Goal: Task Accomplishment & Management: Use online tool/utility

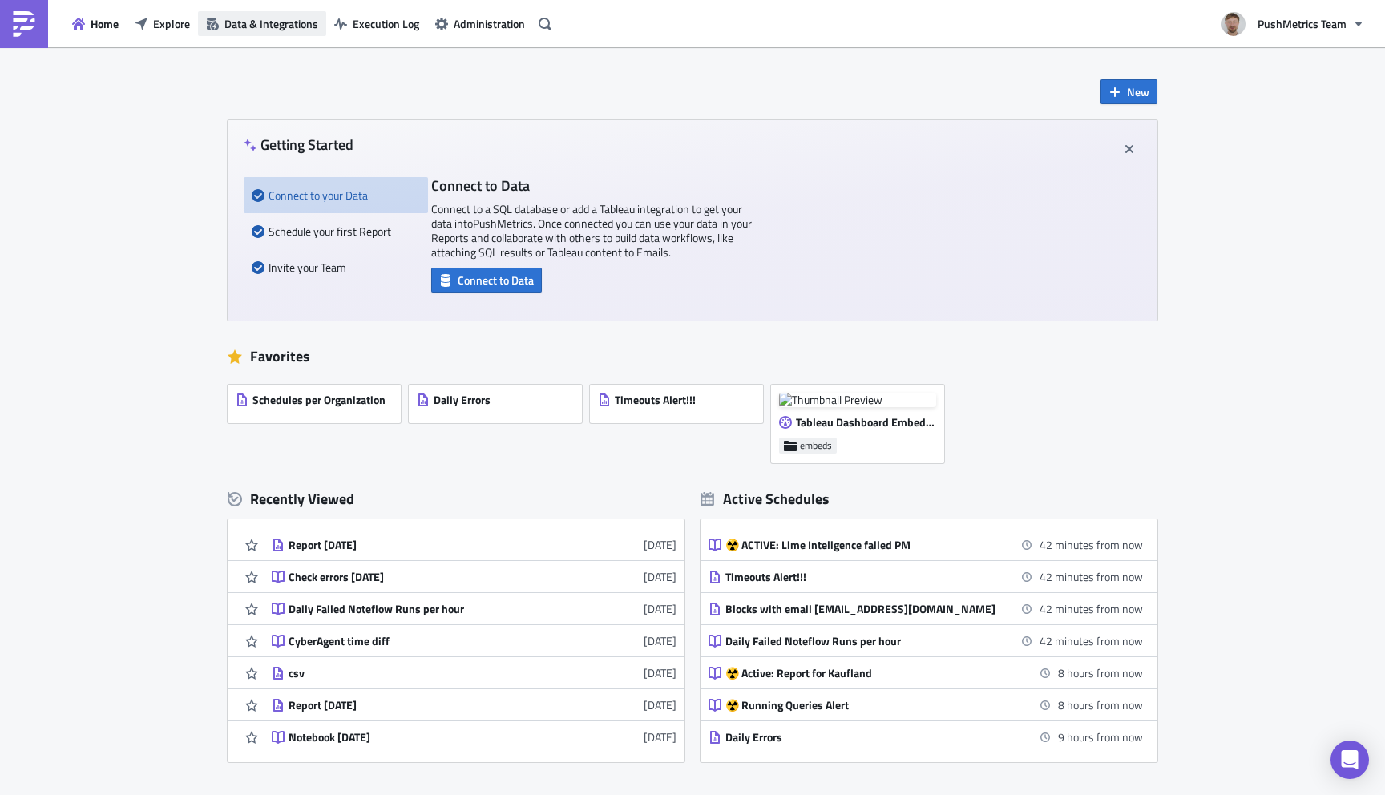
click at [274, 20] on span "Data & Integrations" at bounding box center [271, 23] width 94 height 17
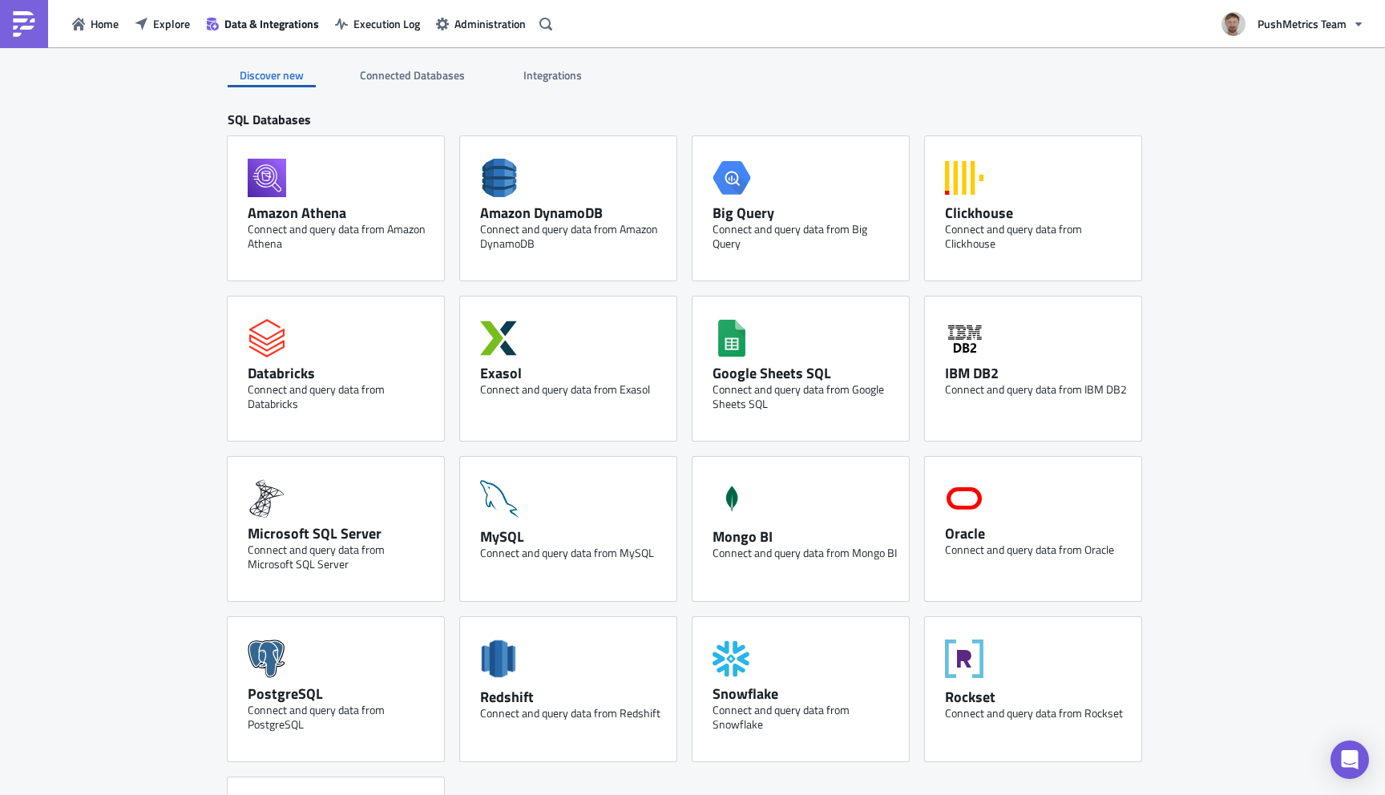
click at [560, 70] on span "Integrations" at bounding box center [554, 75] width 61 height 17
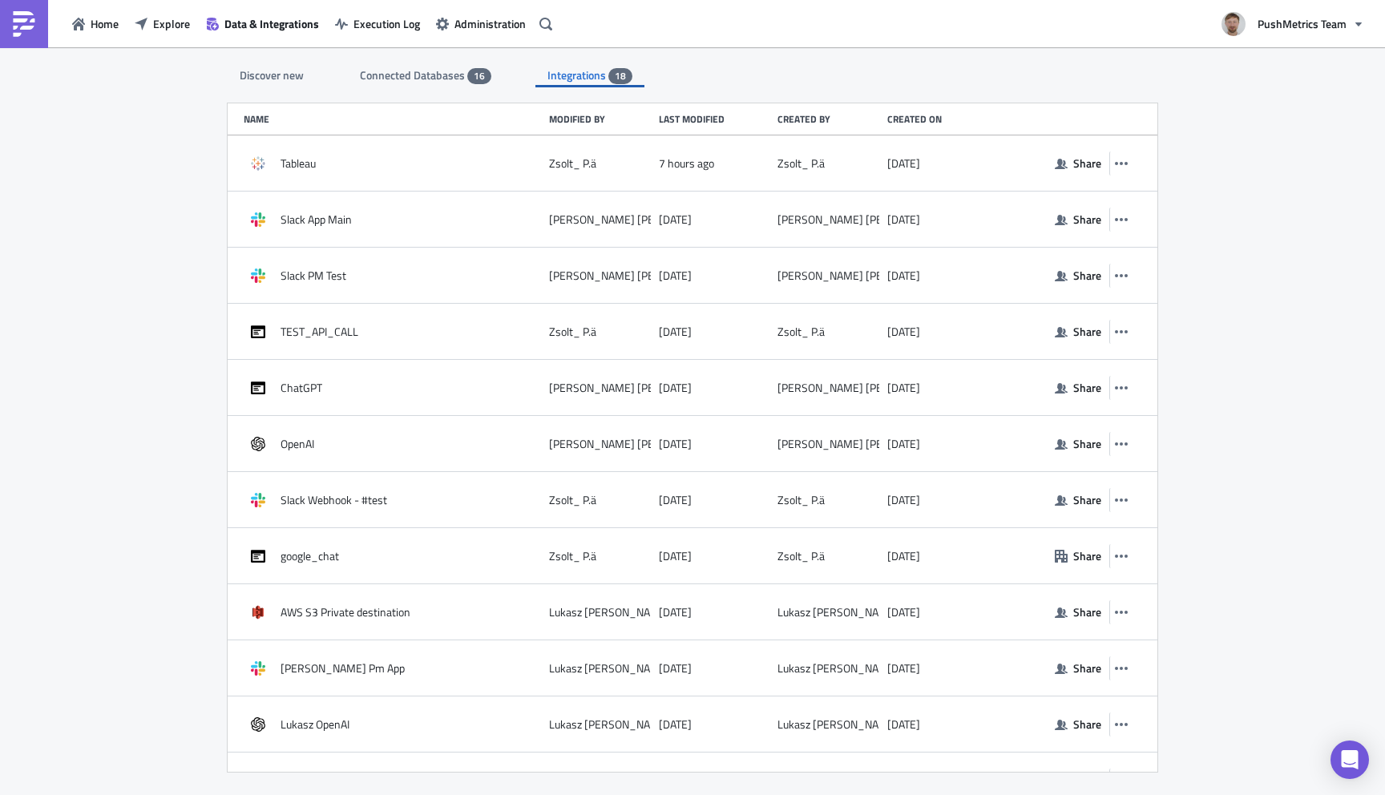
scroll to position [374, 0]
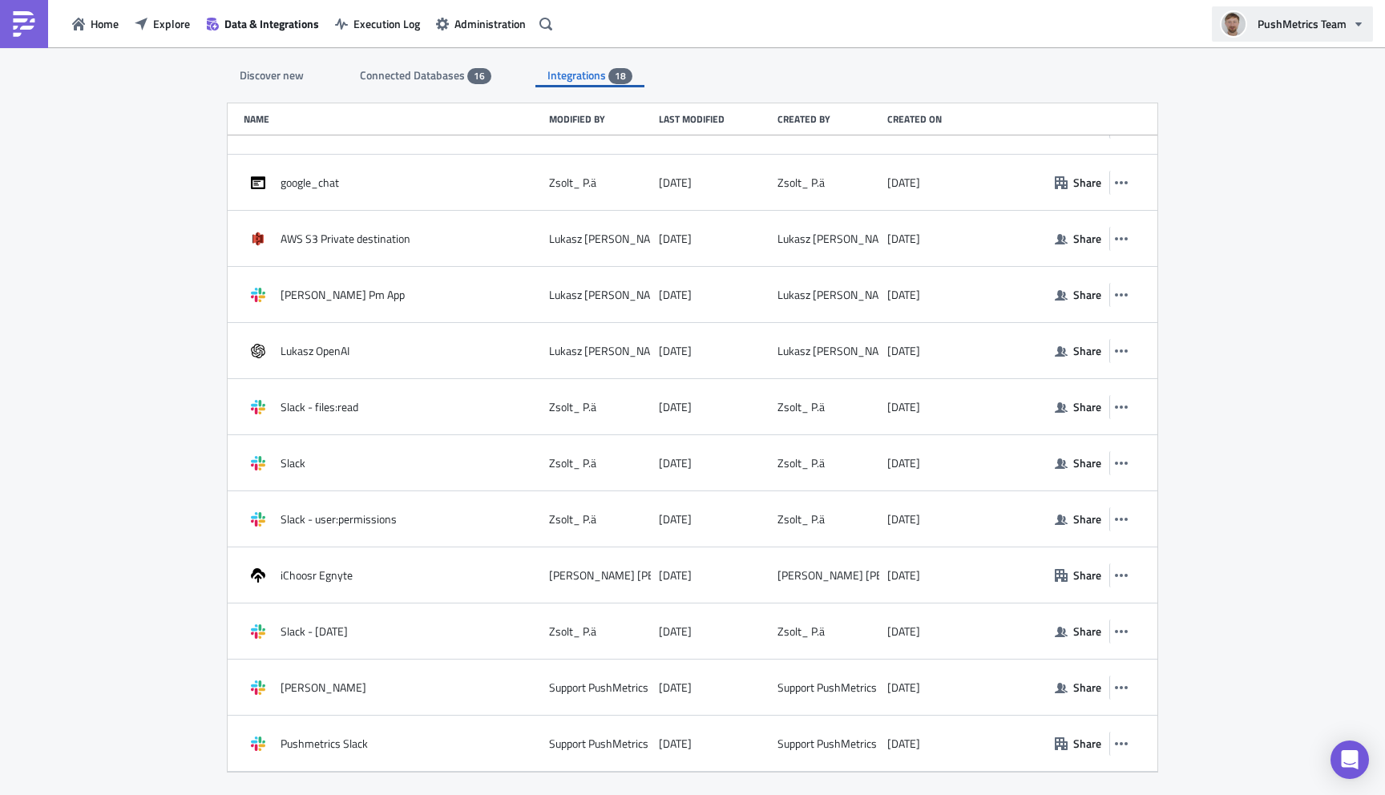
click at [1316, 29] on span "PushMetrics Team" at bounding box center [1302, 23] width 89 height 17
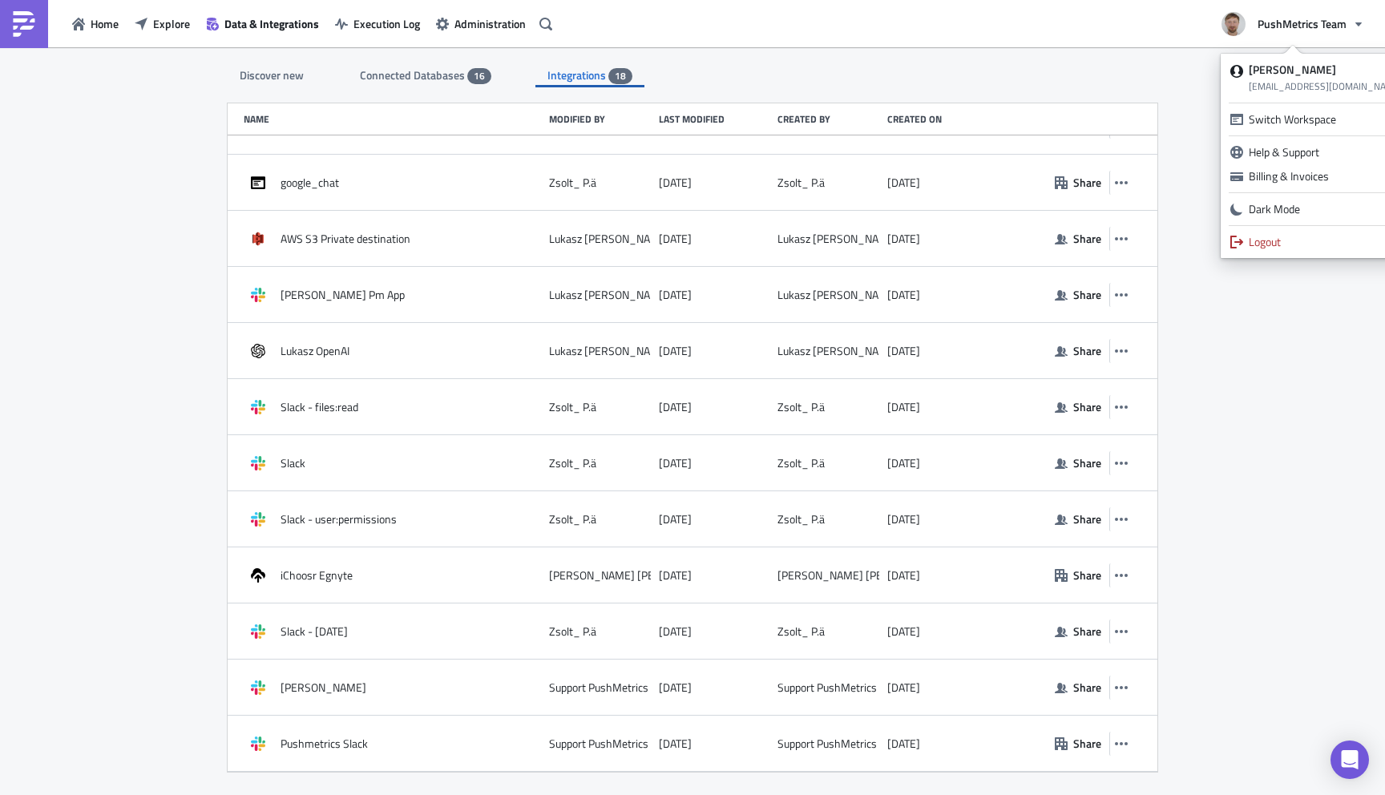
click at [1072, 71] on div "Discover new Connected Databases 16 Integrations 18" at bounding box center [693, 67] width 930 height 40
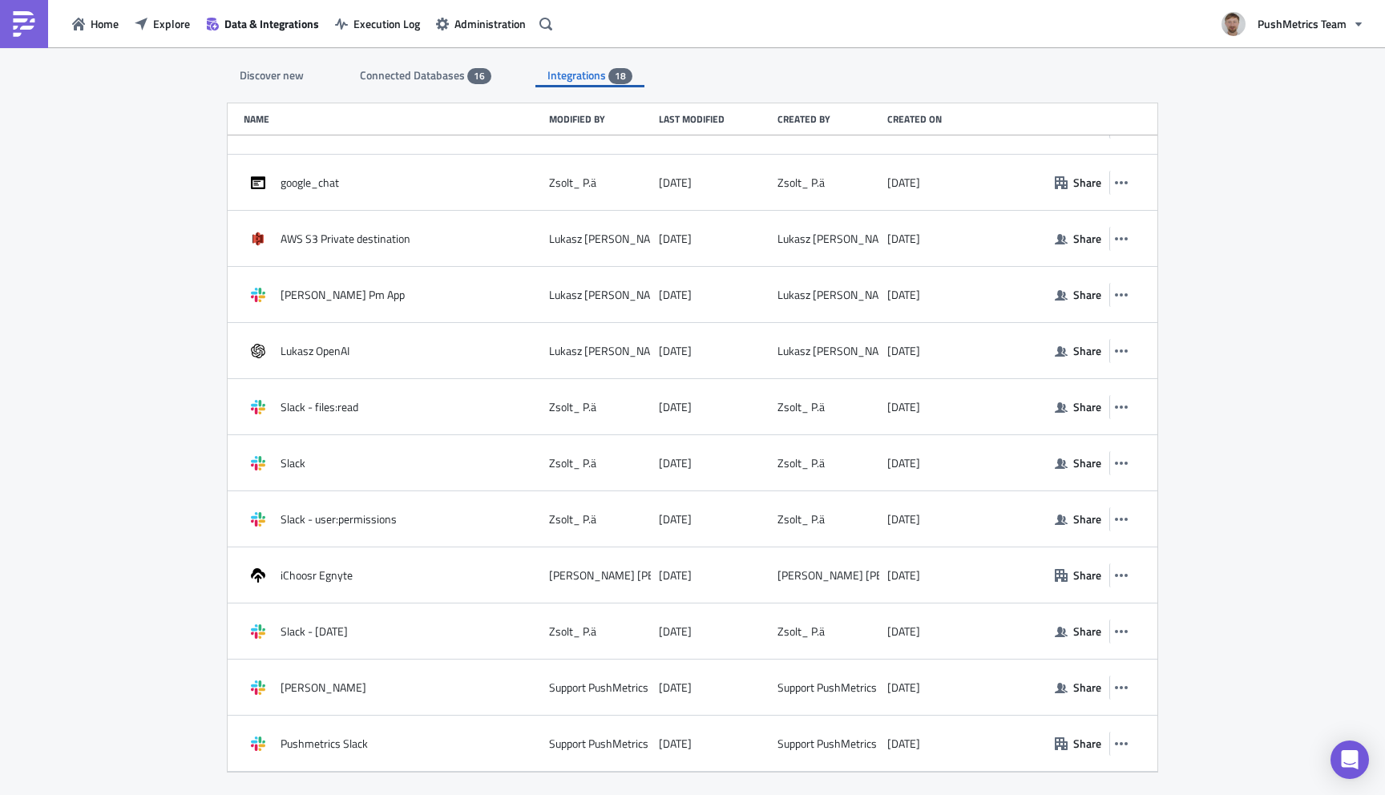
click at [275, 69] on div "Discover new" at bounding box center [272, 75] width 88 height 24
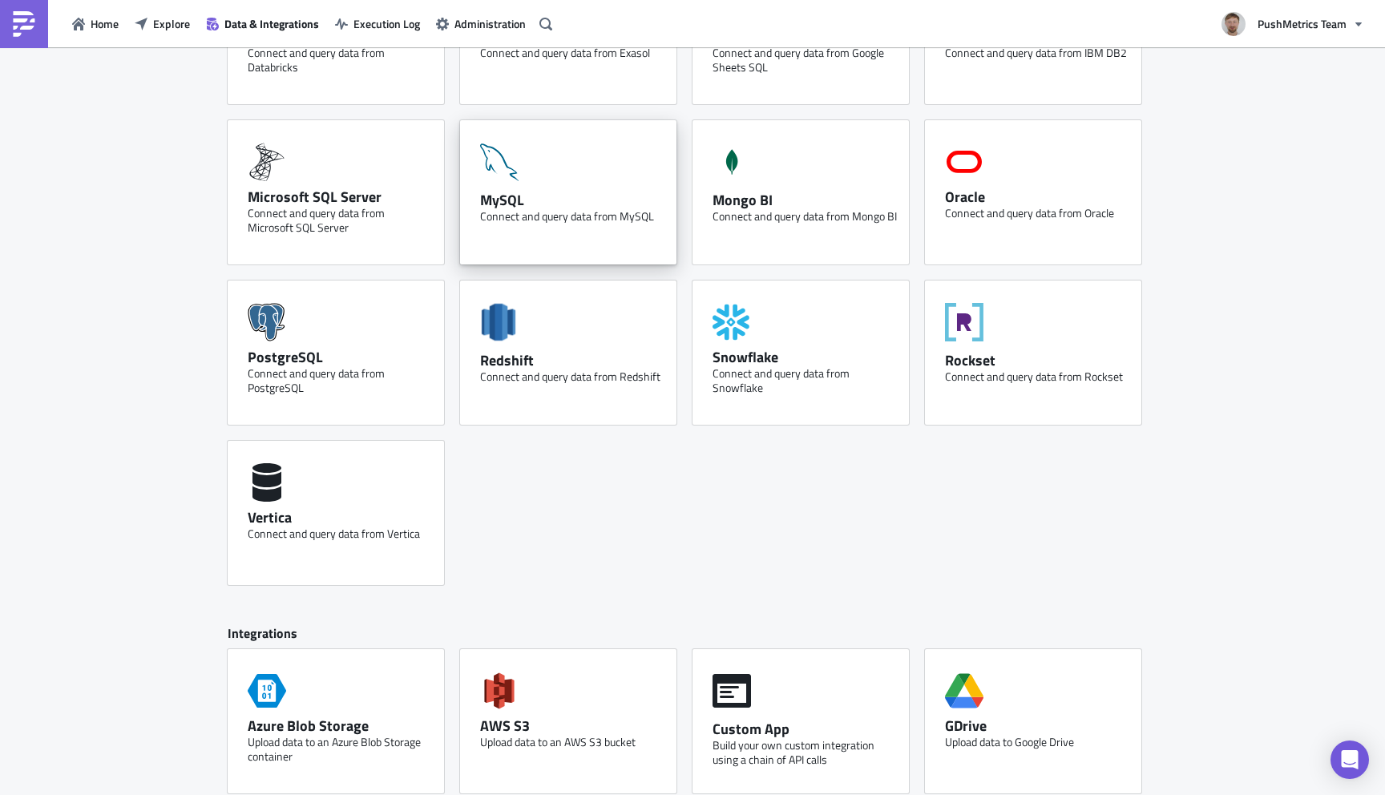
scroll to position [669, 0]
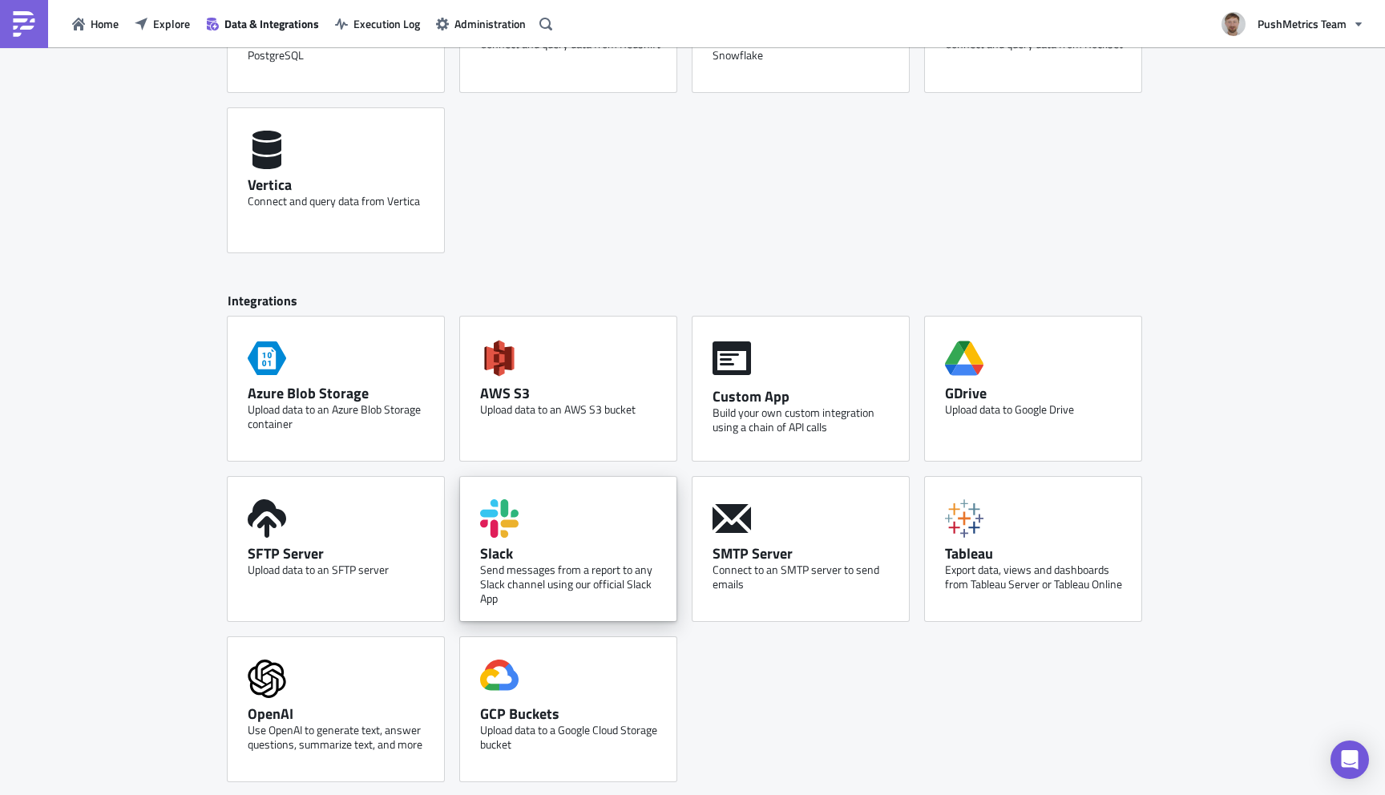
click at [549, 532] on div "Slack Send messages from a report to any Slack channel using our official Slack…" at bounding box center [568, 549] width 216 height 144
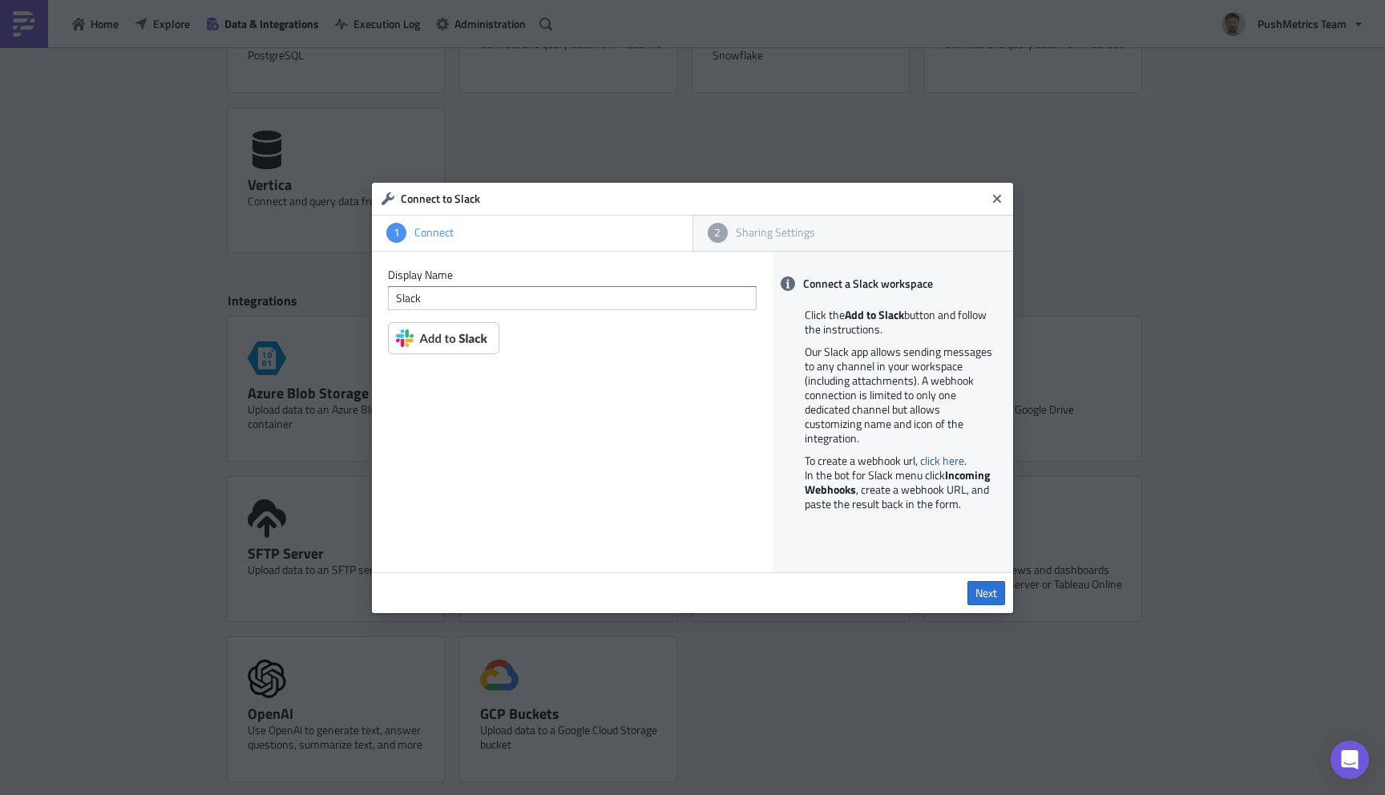
click at [463, 334] on img at bounding box center [443, 338] width 111 height 32
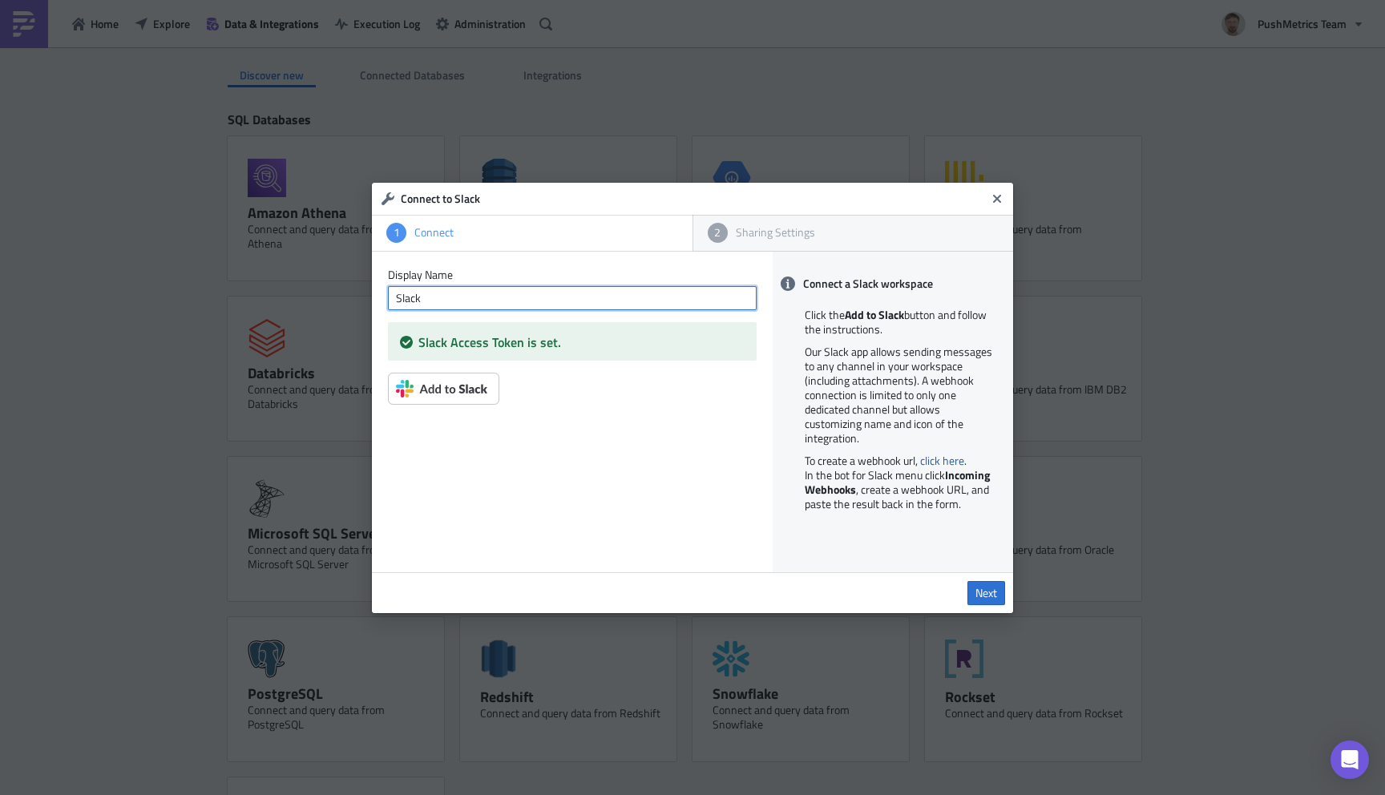
click at [528, 305] on input "Slack" at bounding box center [572, 298] width 369 height 24
type input "Slack alo"
click at [987, 592] on span "Next" at bounding box center [987, 593] width 22 height 14
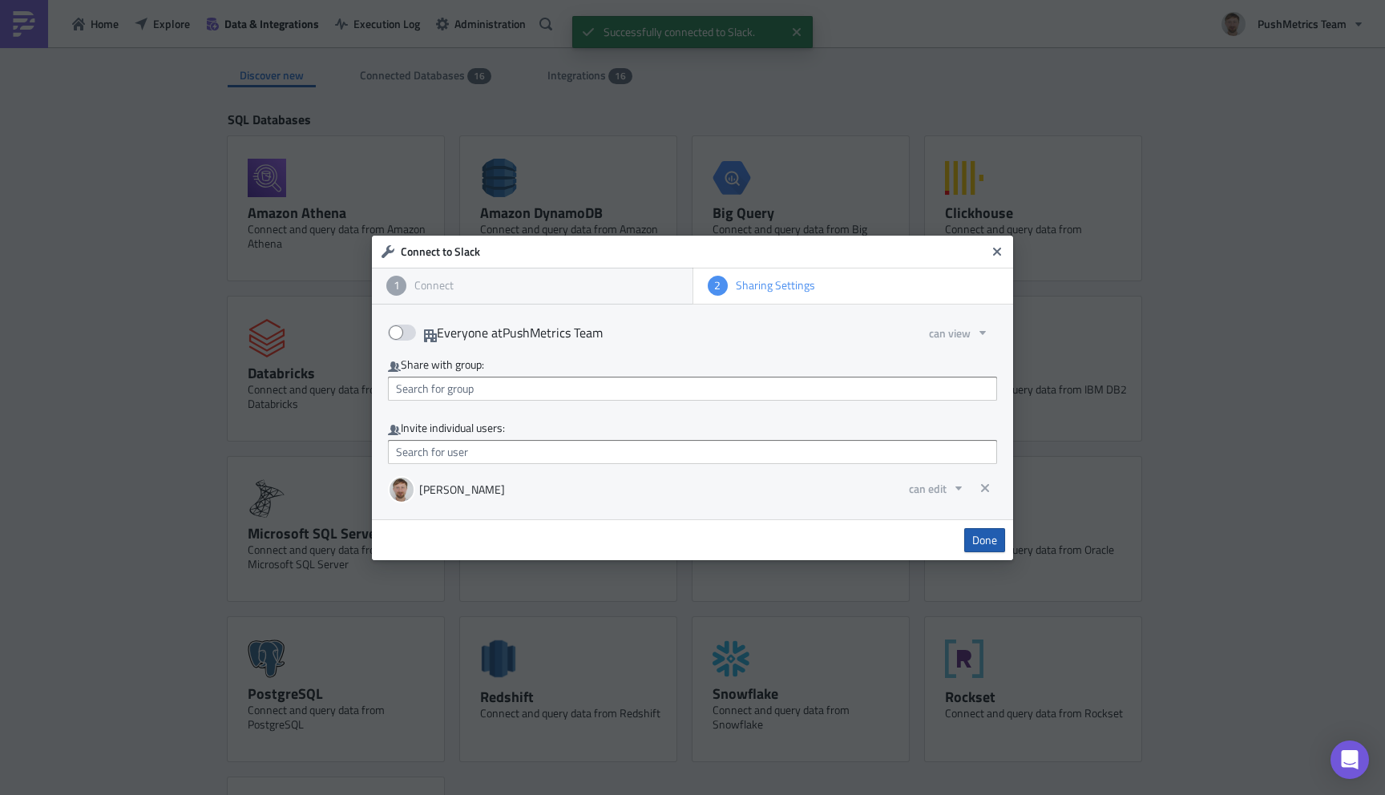
click at [989, 547] on span "Done" at bounding box center [984, 540] width 25 height 14
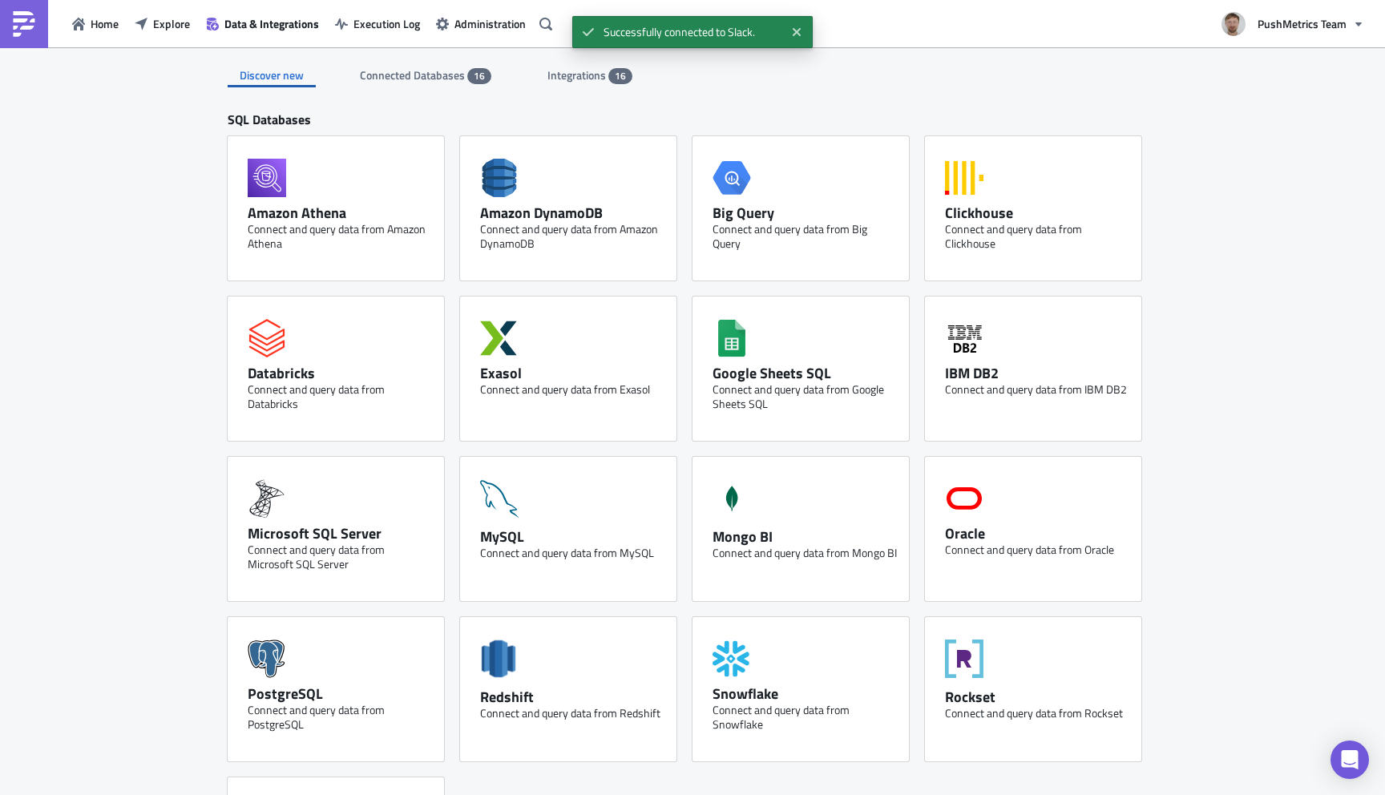
click at [585, 75] on span "Integrations" at bounding box center [578, 75] width 61 height 17
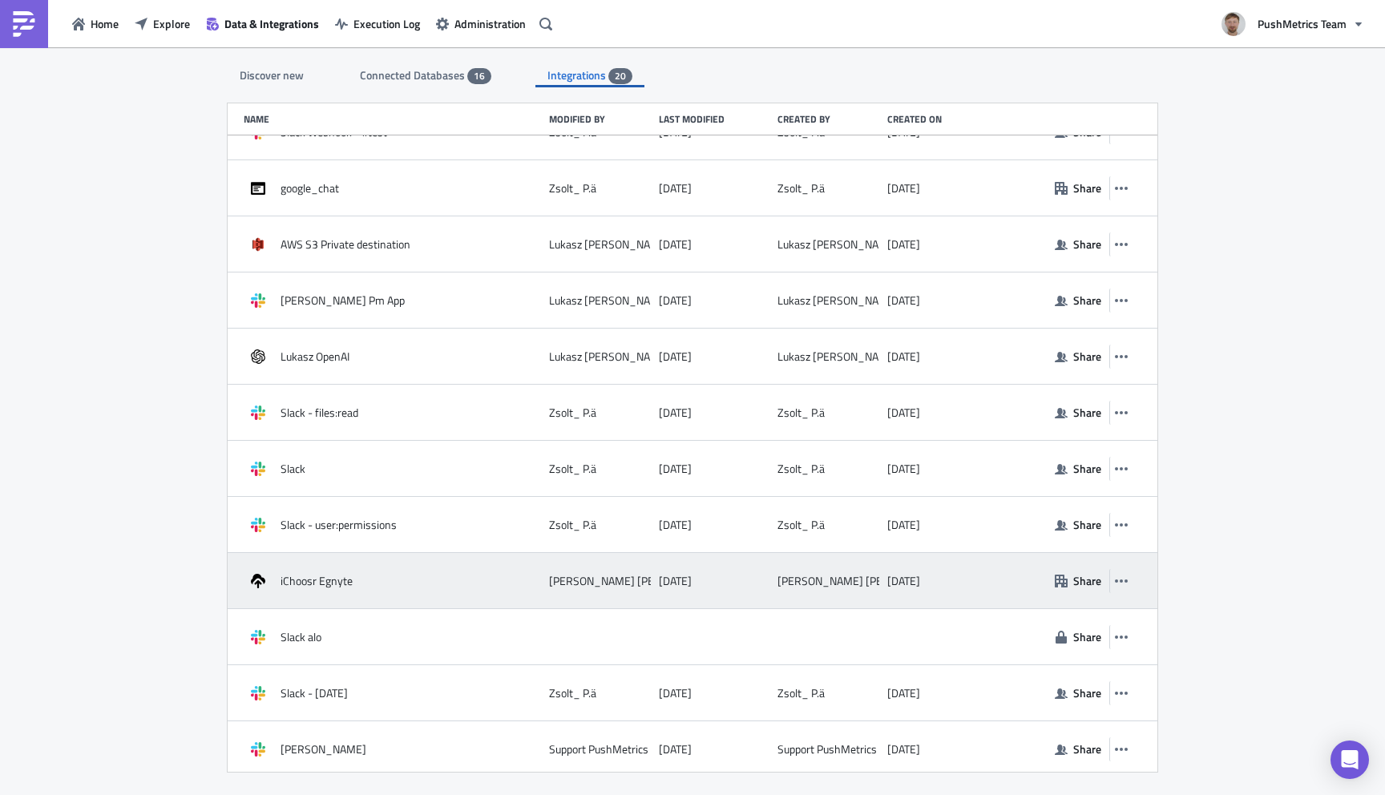
scroll to position [374, 0]
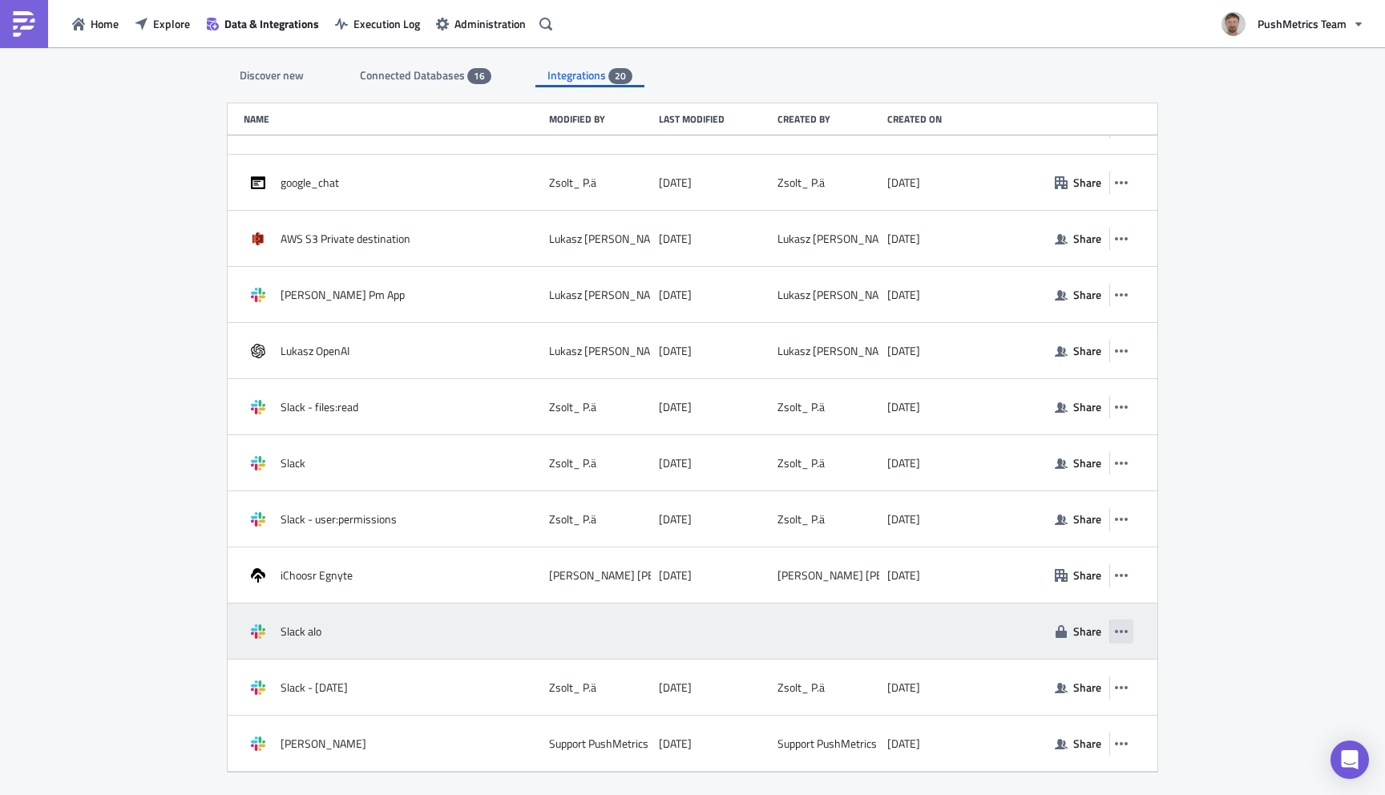
click at [1122, 630] on icon "button" at bounding box center [1121, 631] width 13 height 3
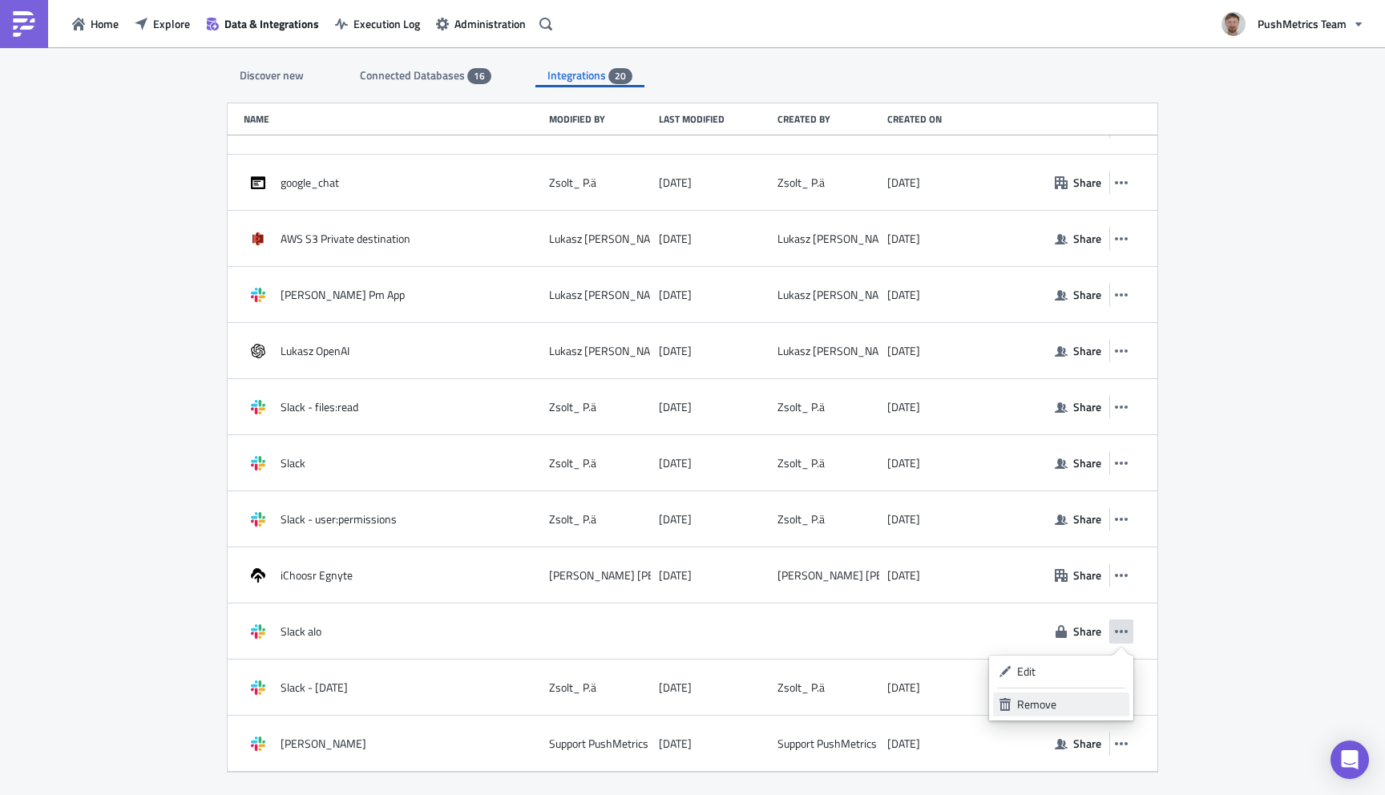
click at [1056, 698] on div "Remove" at bounding box center [1070, 705] width 107 height 16
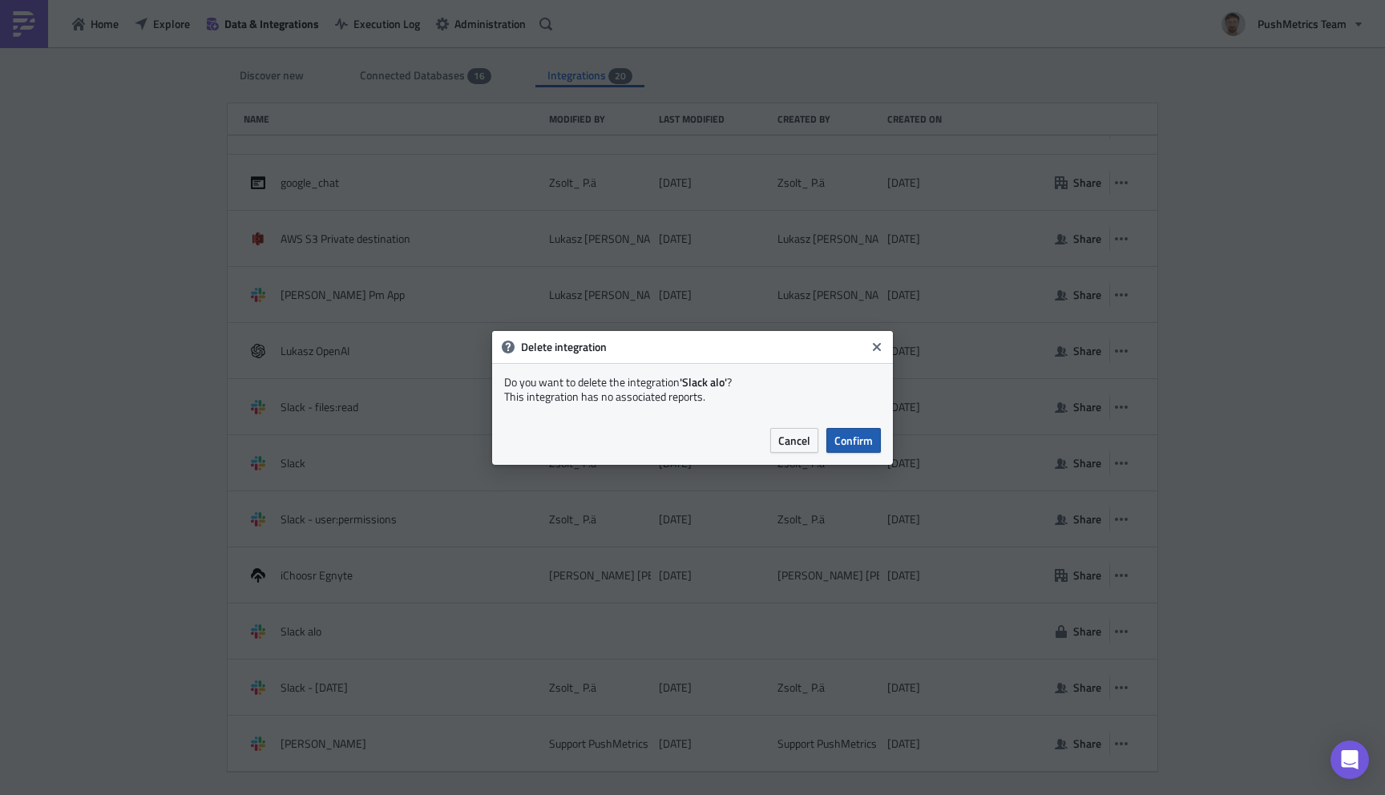
click at [852, 441] on span "Confirm" at bounding box center [854, 440] width 38 height 17
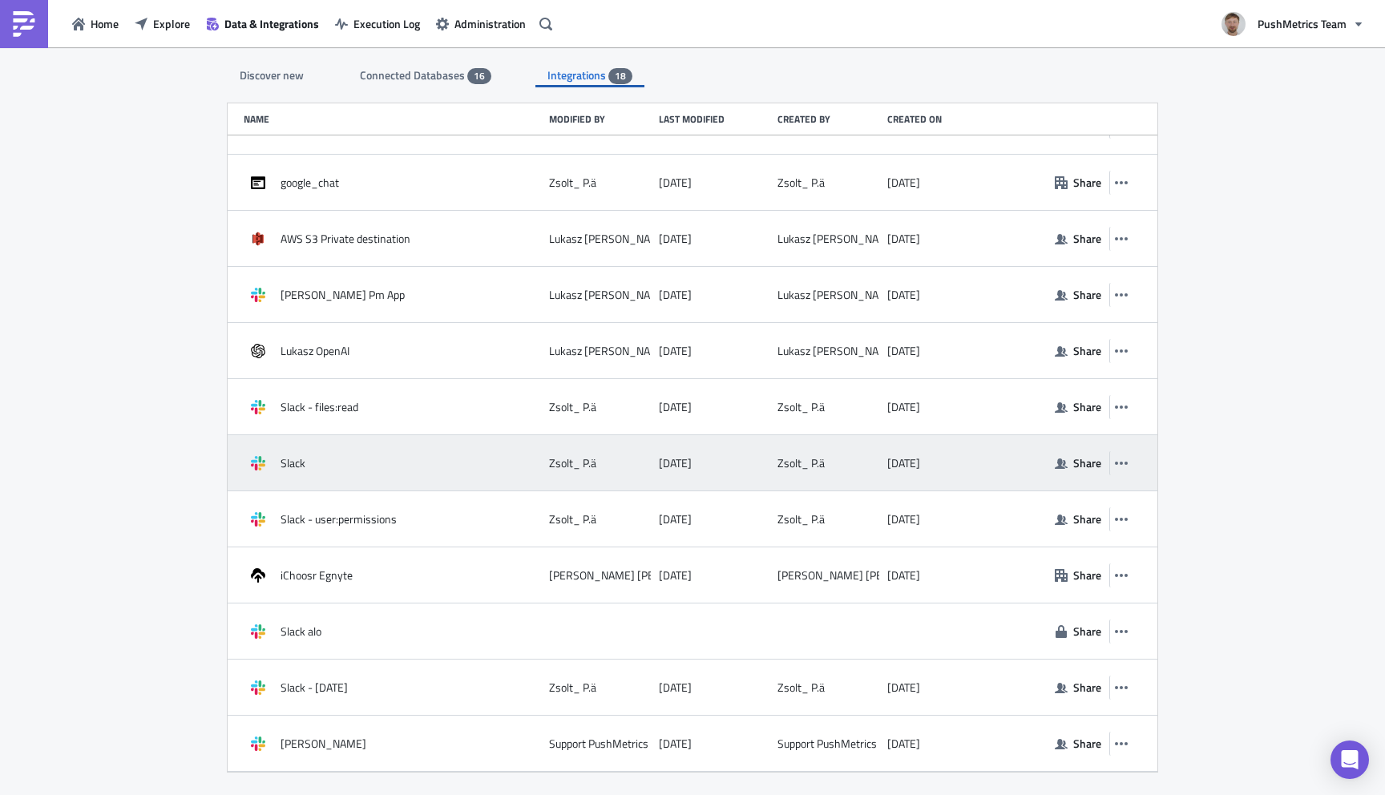
scroll to position [430, 0]
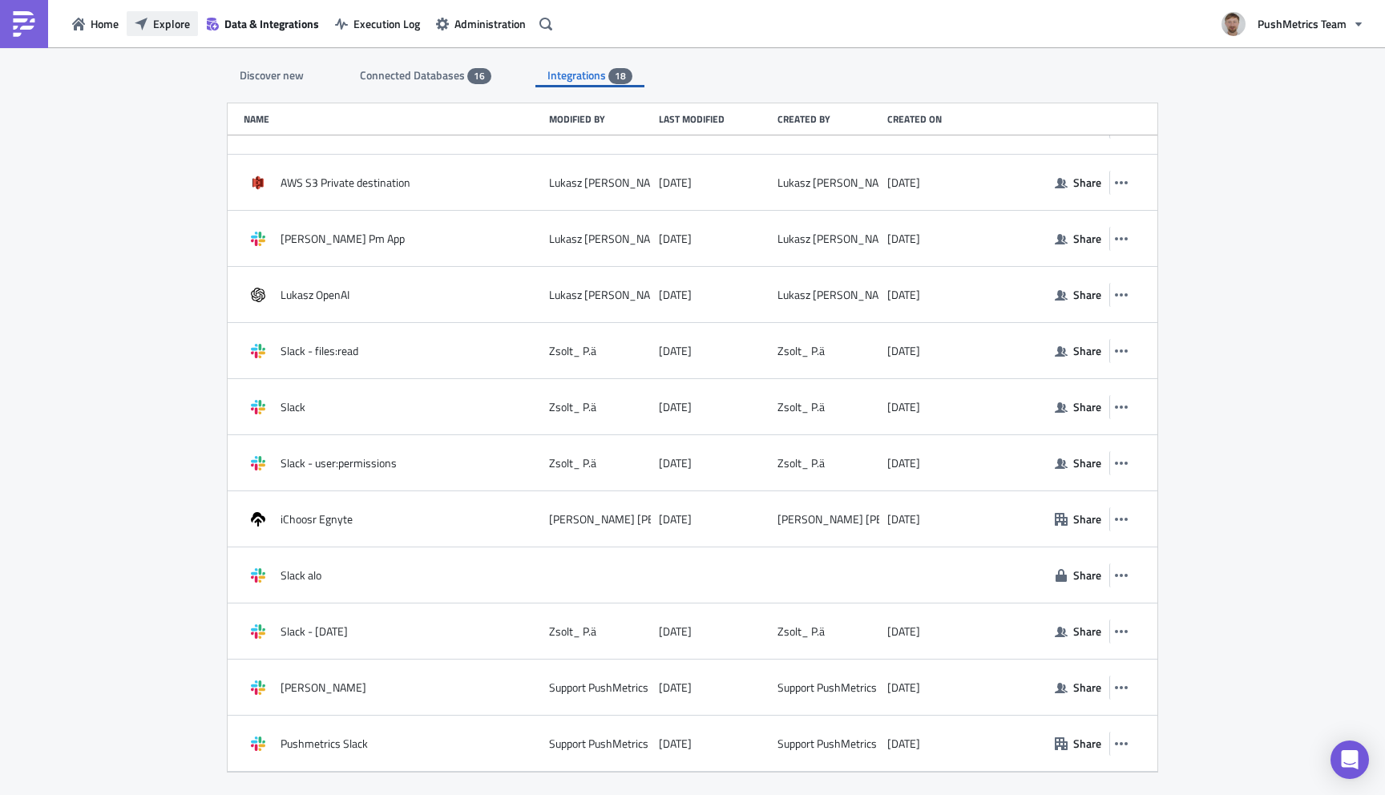
click at [176, 22] on span "Explore" at bounding box center [171, 23] width 37 height 17
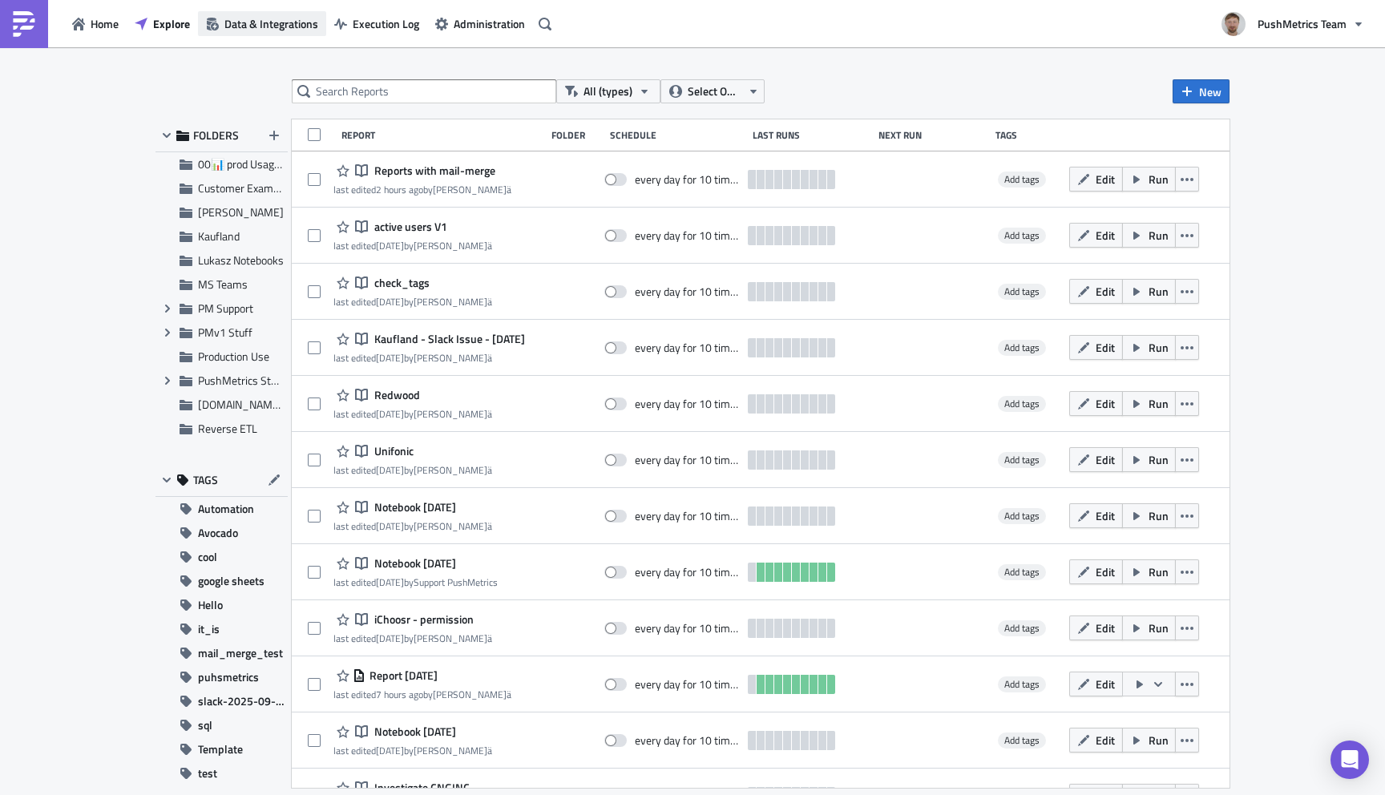
click at [274, 30] on span "Data & Integrations" at bounding box center [271, 23] width 94 height 17
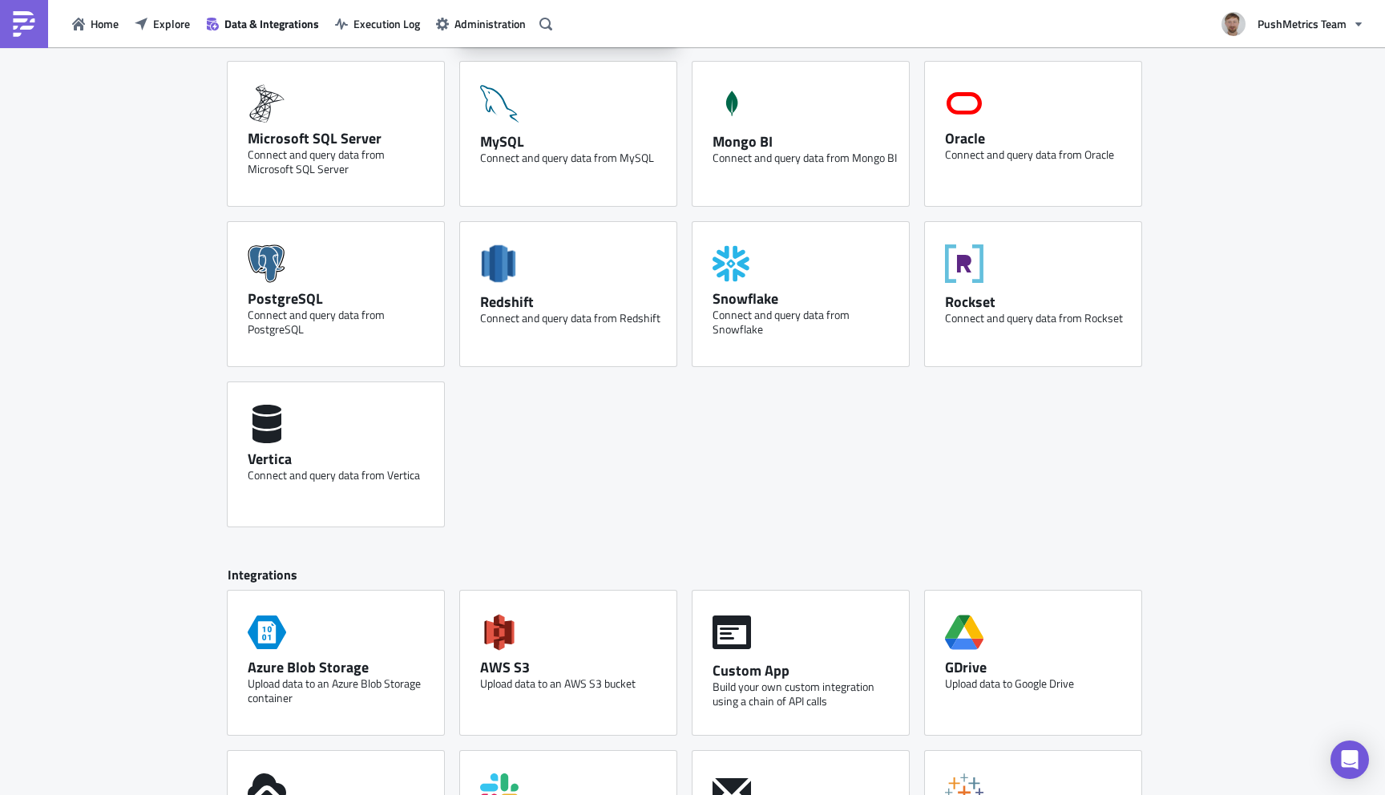
scroll to position [669, 0]
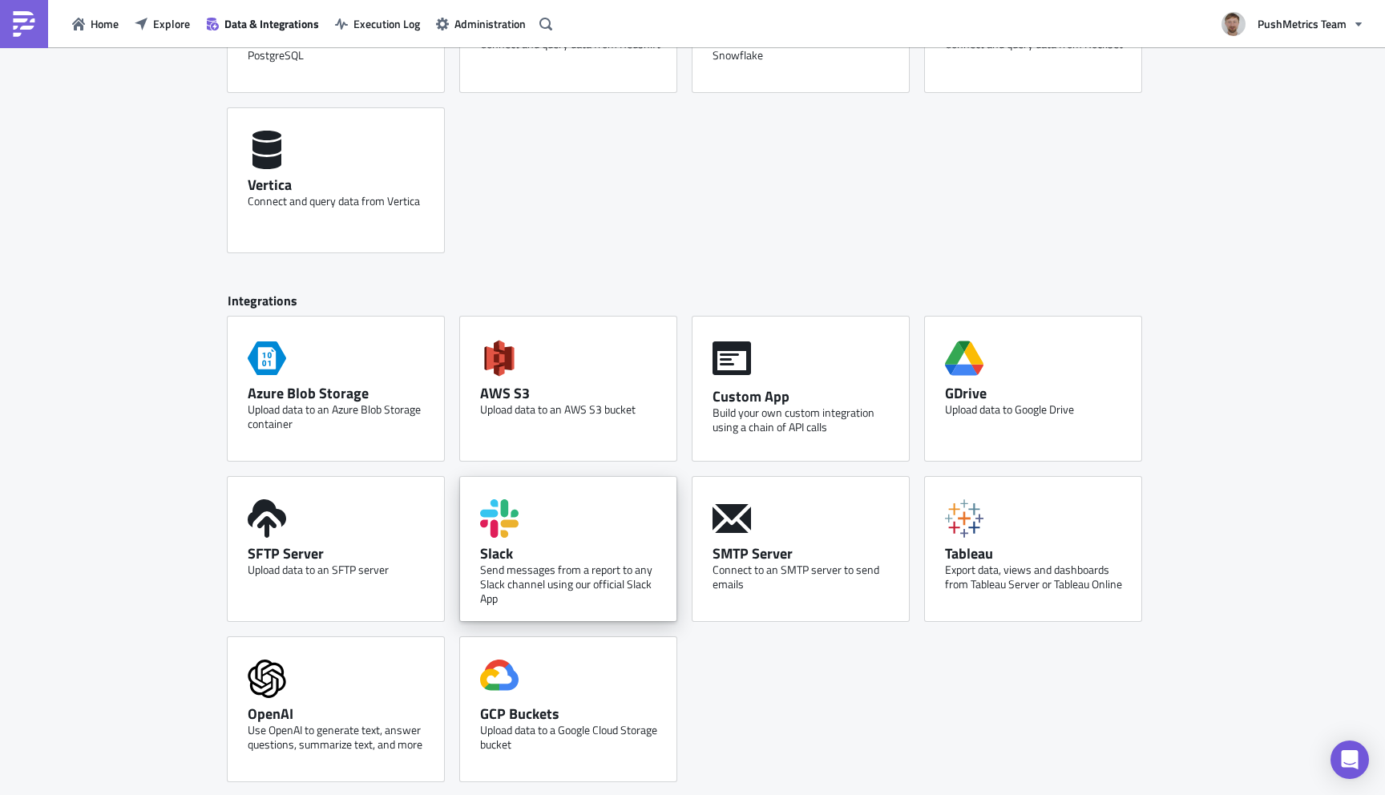
click at [575, 540] on div "Slack Send messages from a report to any Slack channel using our official Slack…" at bounding box center [568, 549] width 216 height 144
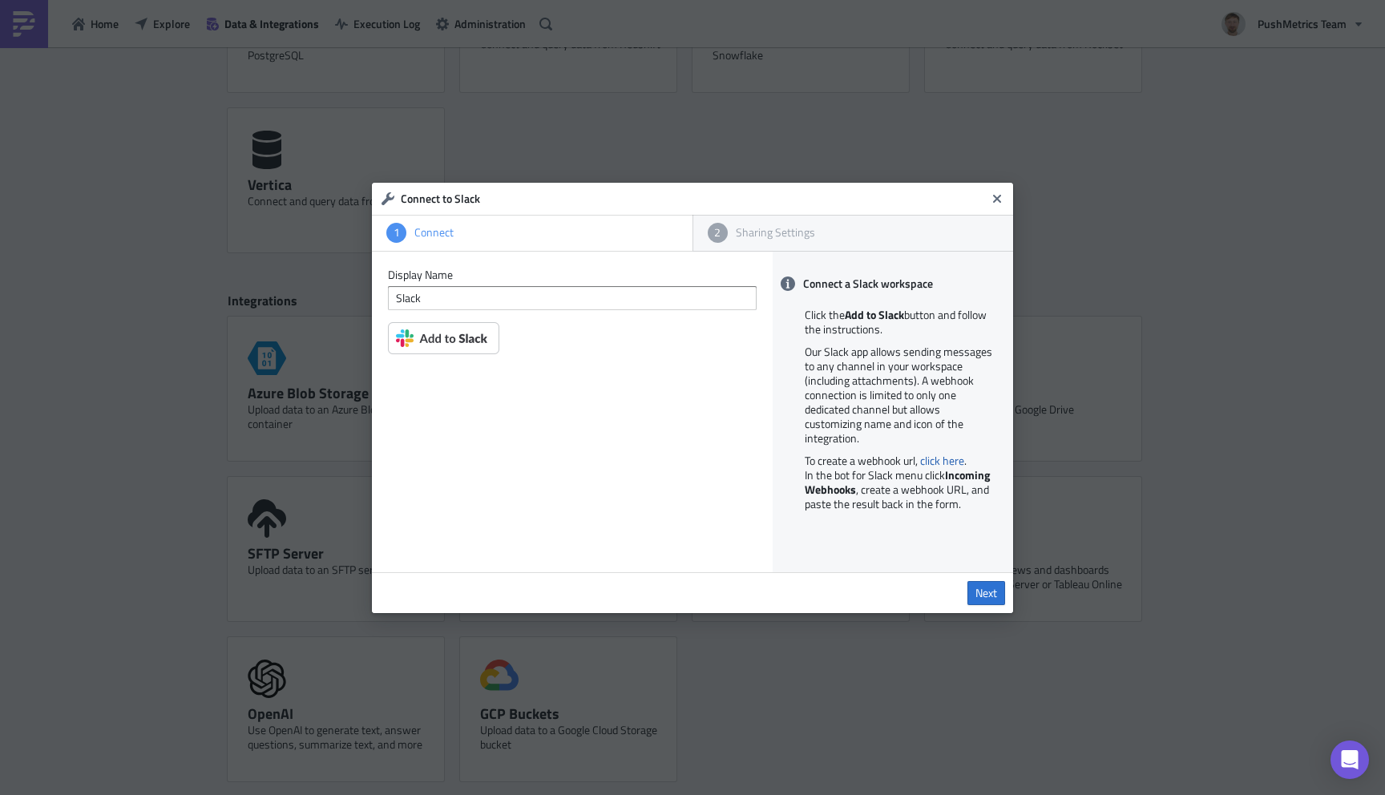
click at [465, 340] on img at bounding box center [443, 338] width 111 height 32
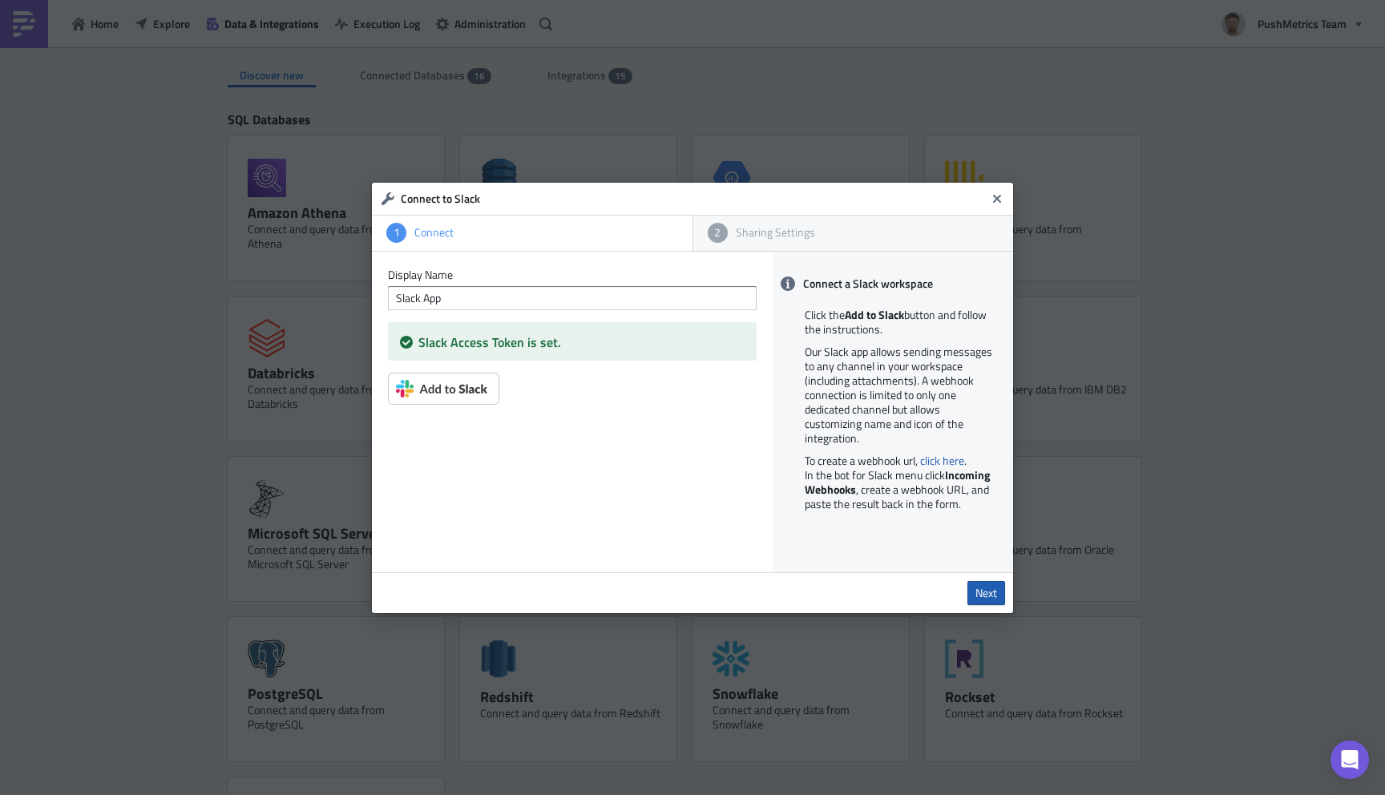
type input "Slack App"
click at [981, 595] on span "Next" at bounding box center [987, 593] width 22 height 14
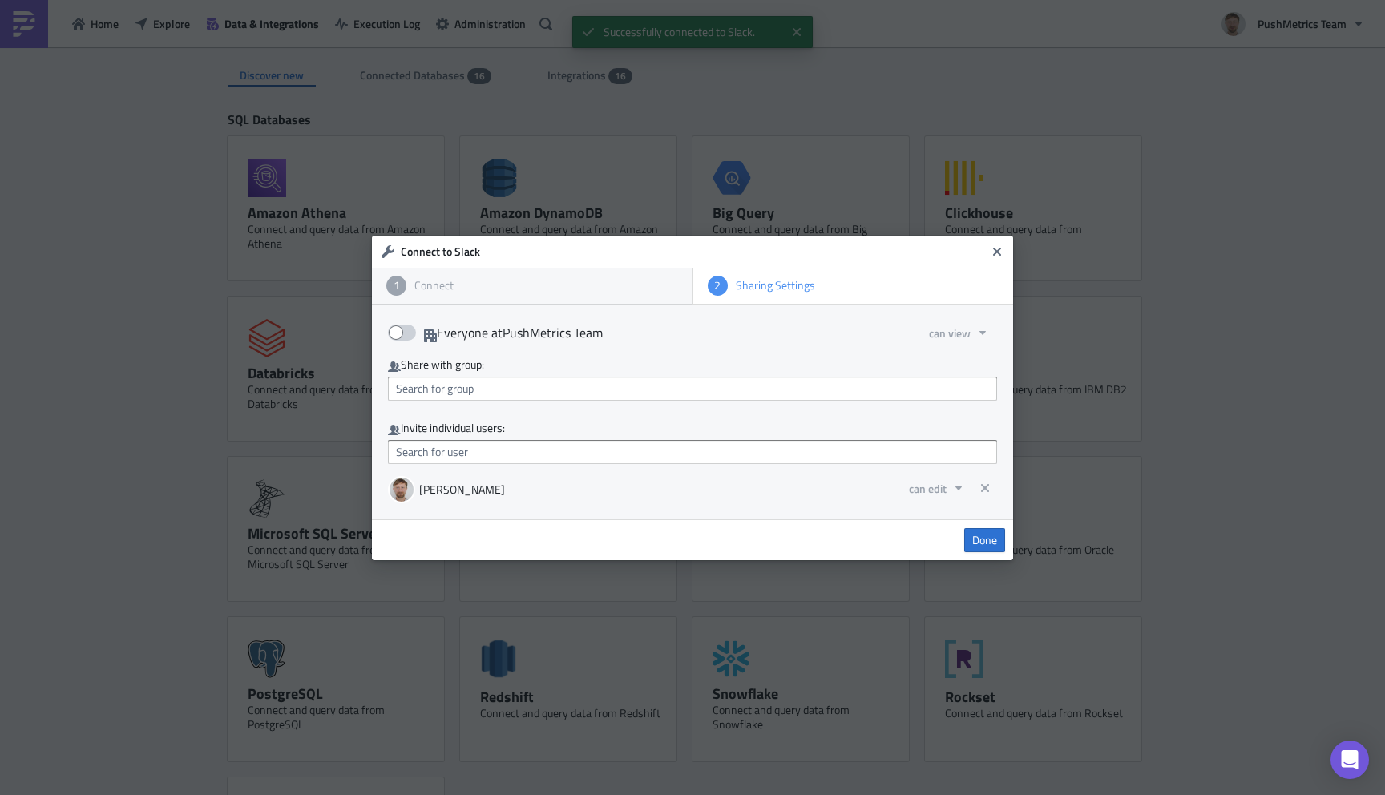
click at [410, 336] on span at bounding box center [402, 333] width 28 height 16
click at [402, 334] on input "Everyone at PushMetrics Team" at bounding box center [396, 328] width 10 height 10
checkbox input "true"
click at [984, 543] on span "Done" at bounding box center [984, 540] width 25 height 14
